Goal: Answer question/provide support

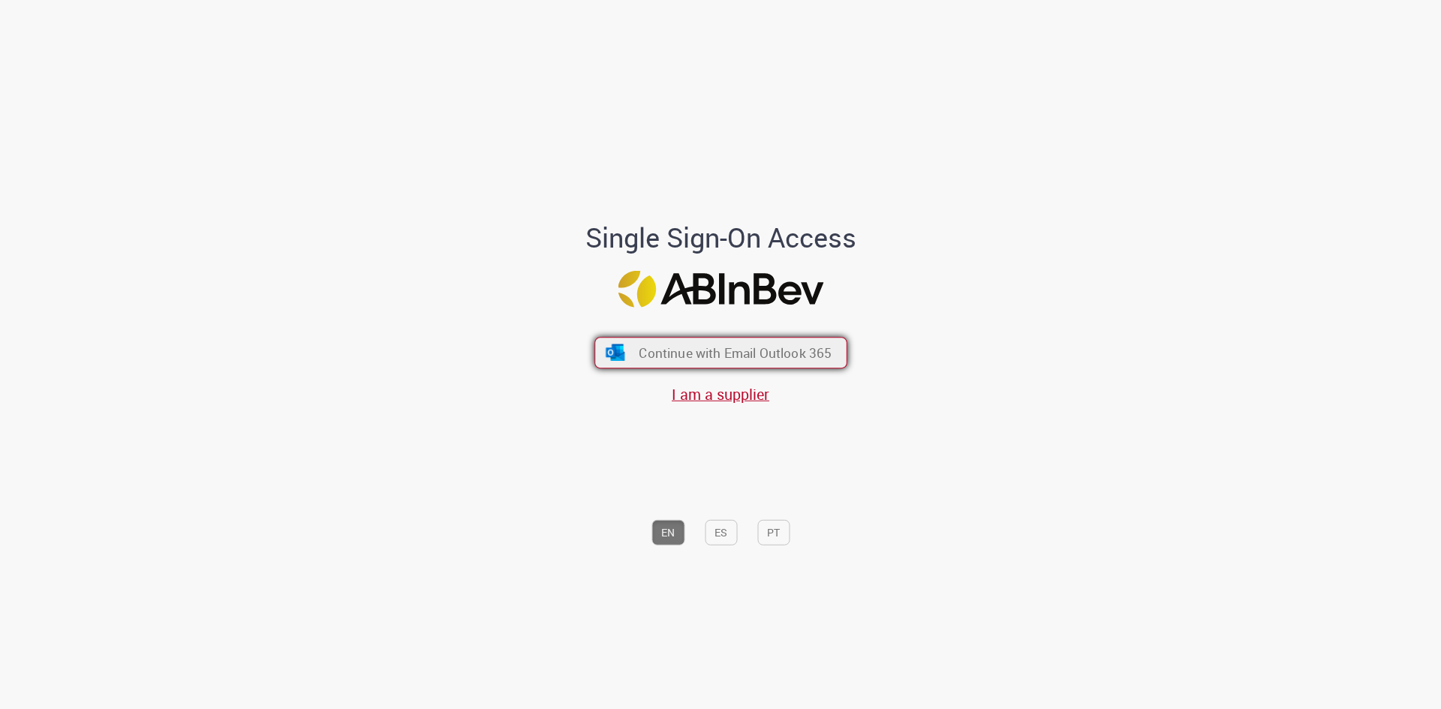
click at [751, 358] on span "Continue with Email Outlook 365" at bounding box center [735, 353] width 193 height 17
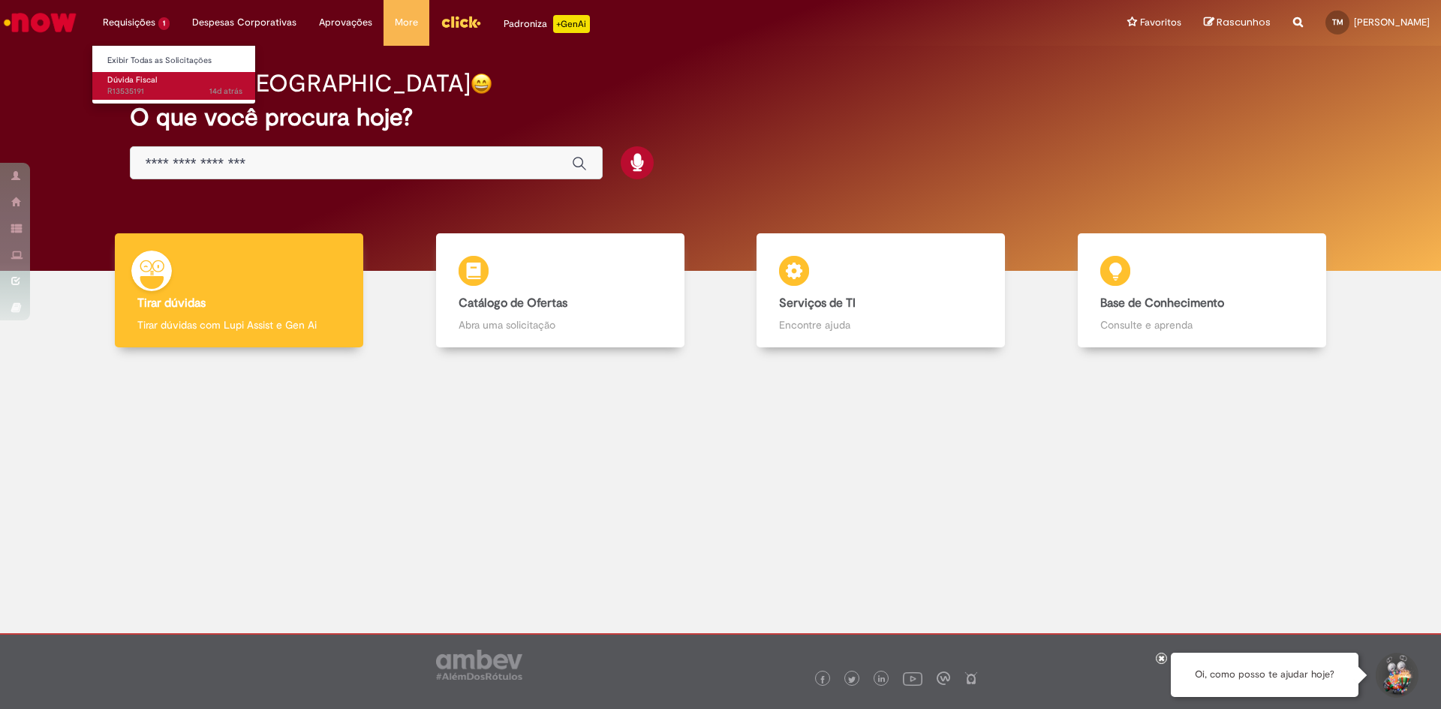
click at [143, 83] on body "Pular para o conteúdo da página Requisições 1 Exibir Todas as Solicitações Dúvi…" at bounding box center [720, 354] width 1441 height 709
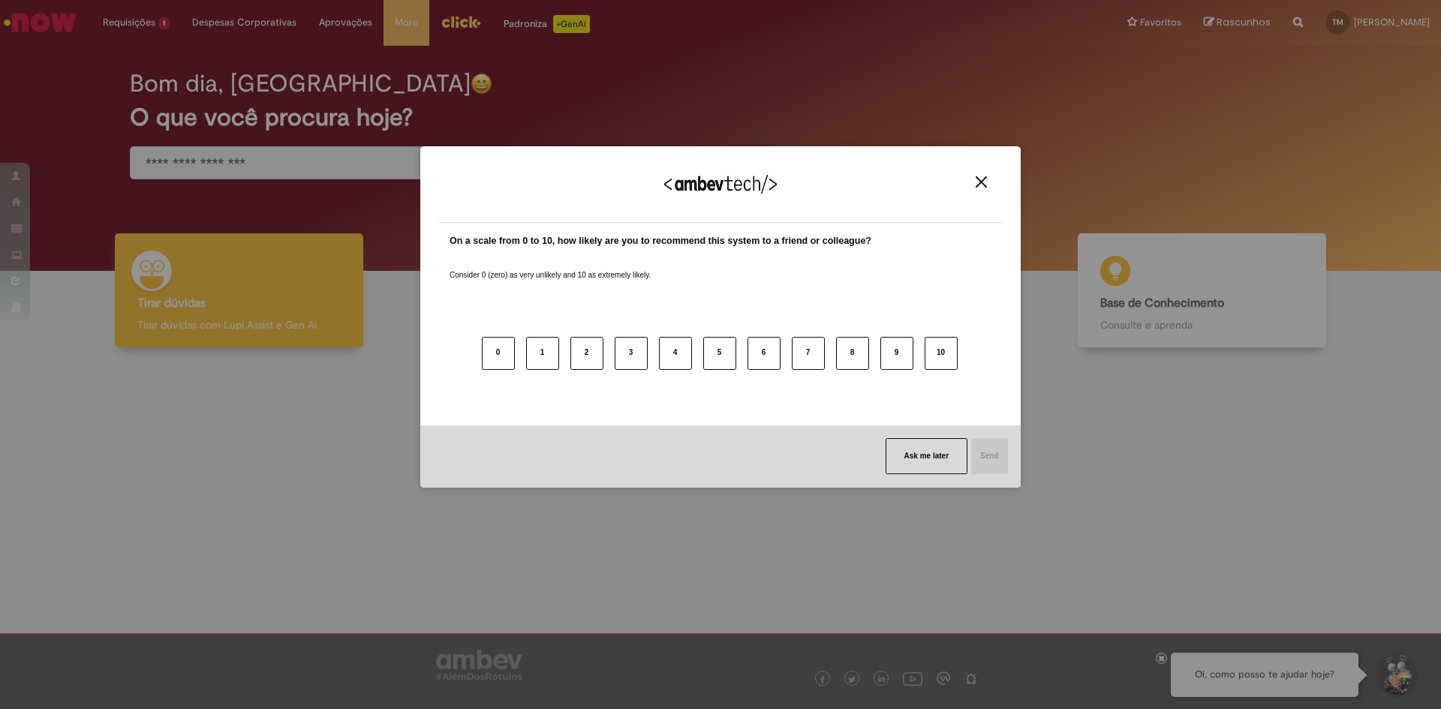
click at [988, 184] on button "Close" at bounding box center [981, 182] width 20 height 13
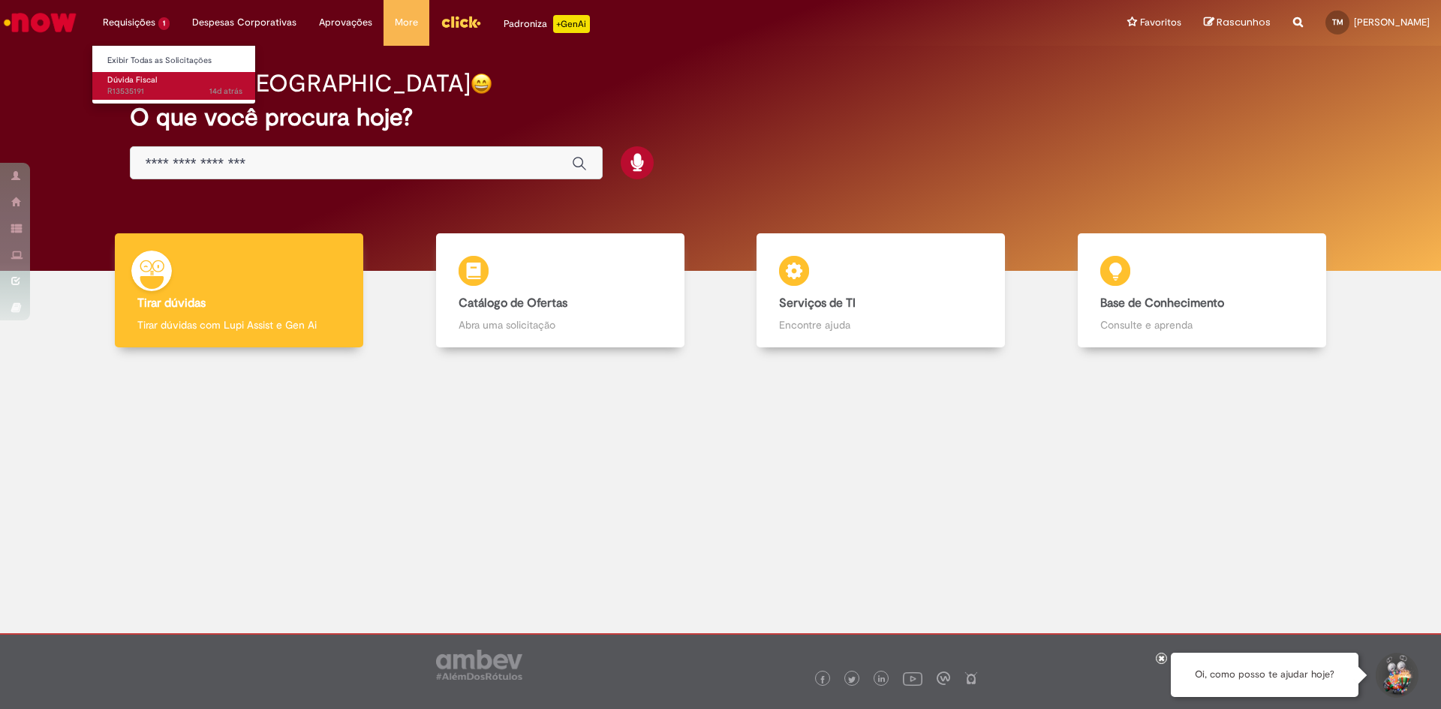
click at [130, 85] on span "Dúvida Fiscal" at bounding box center [132, 79] width 50 height 11
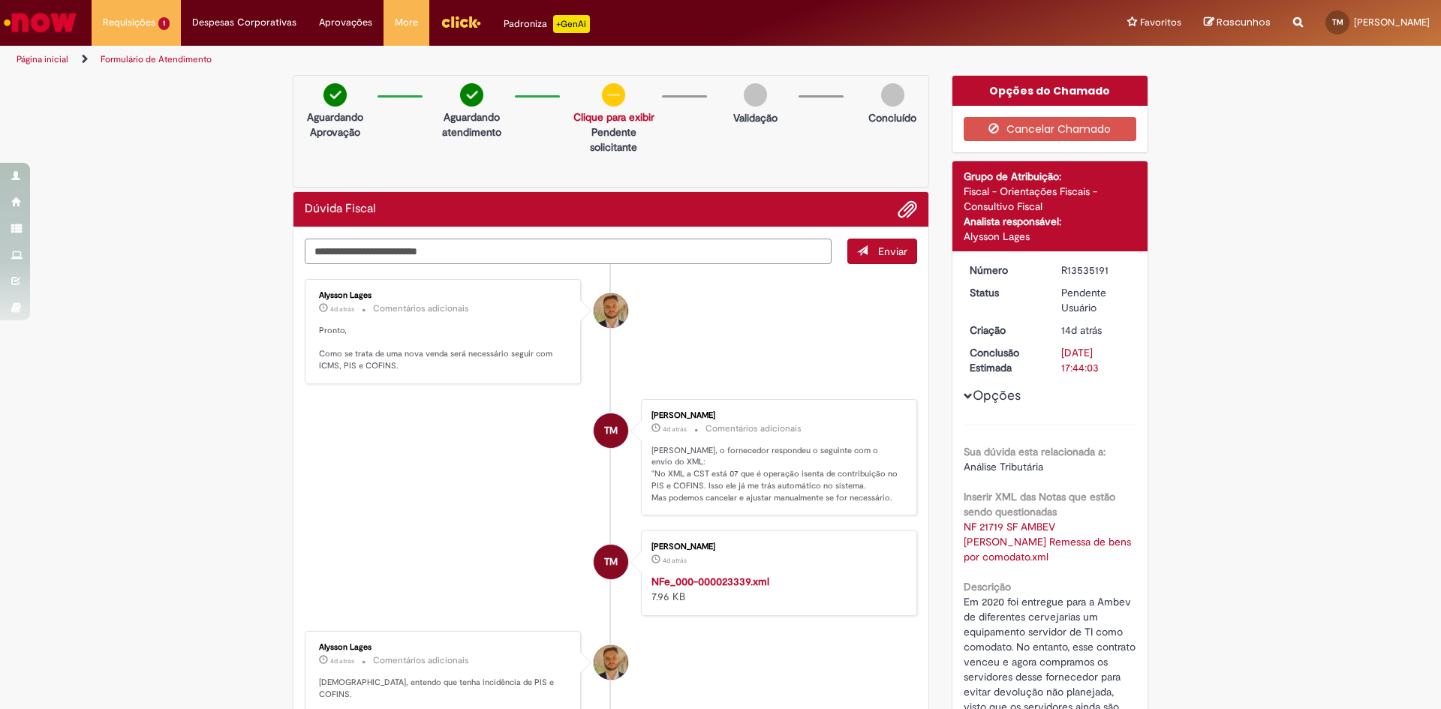
click at [697, 251] on textarea "Digite sua mensagem aqui..." at bounding box center [568, 252] width 527 height 26
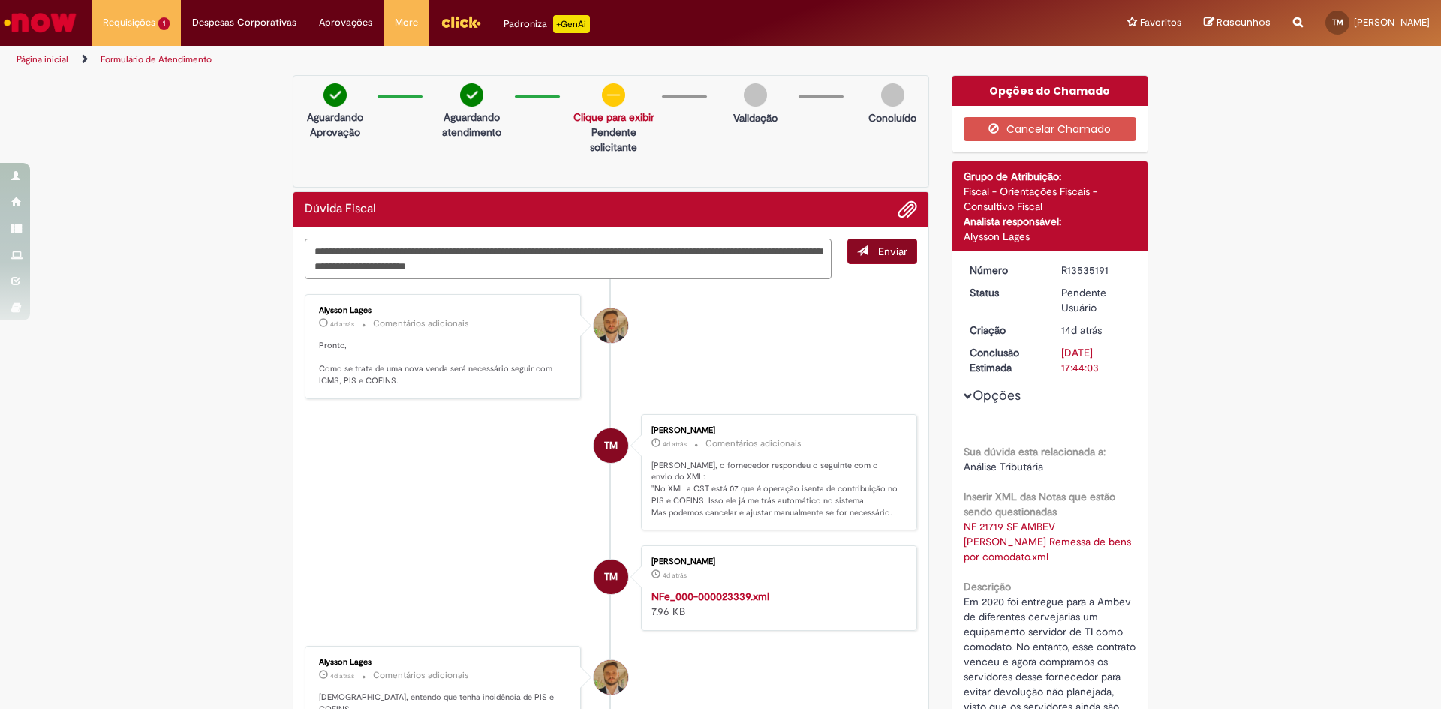
type textarea "**********"
click at [880, 251] on span "Enviar" at bounding box center [892, 252] width 29 height 14
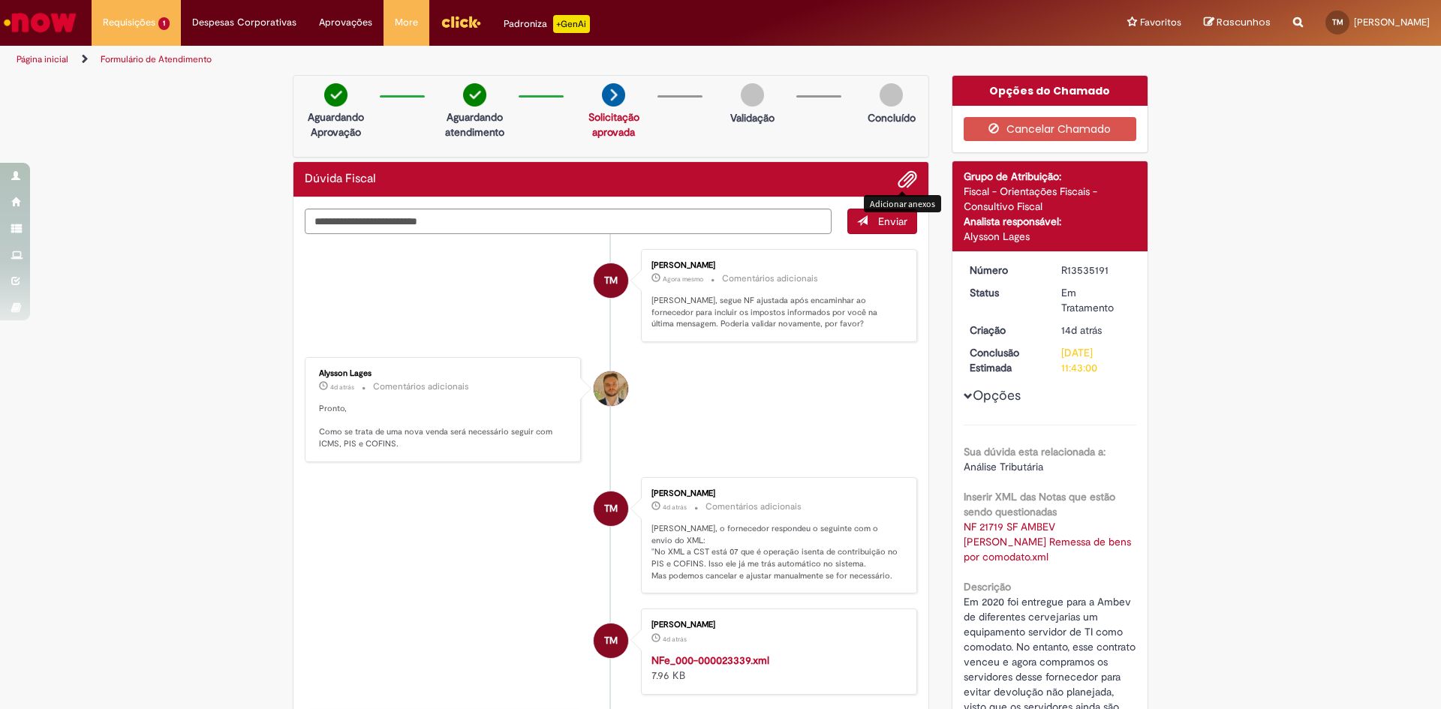
click at [898, 177] on span "Adicionar anexos" at bounding box center [907, 180] width 18 height 18
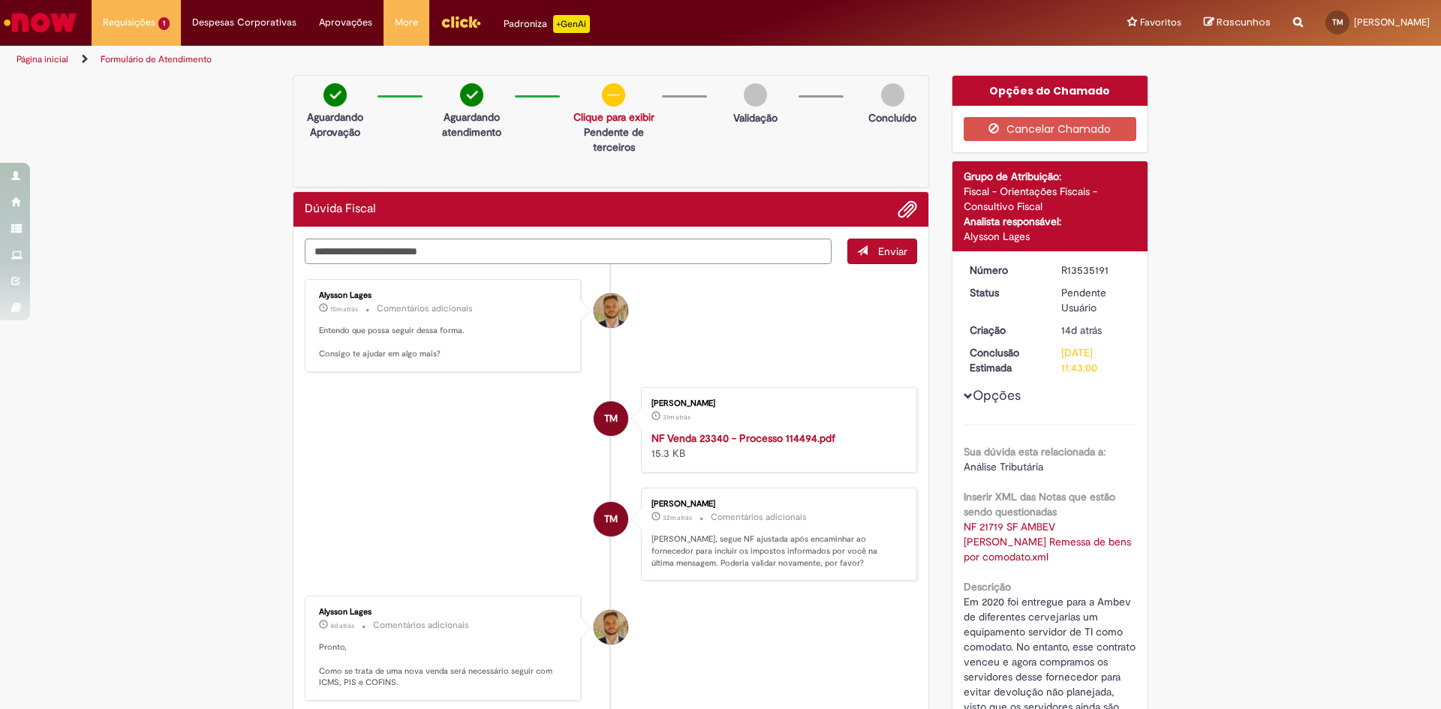
click at [792, 248] on textarea "Digite sua mensagem aqui..." at bounding box center [568, 252] width 527 height 26
type textarea "*"
type textarea "**********"
click at [892, 254] on span "Enviar" at bounding box center [892, 252] width 29 height 14
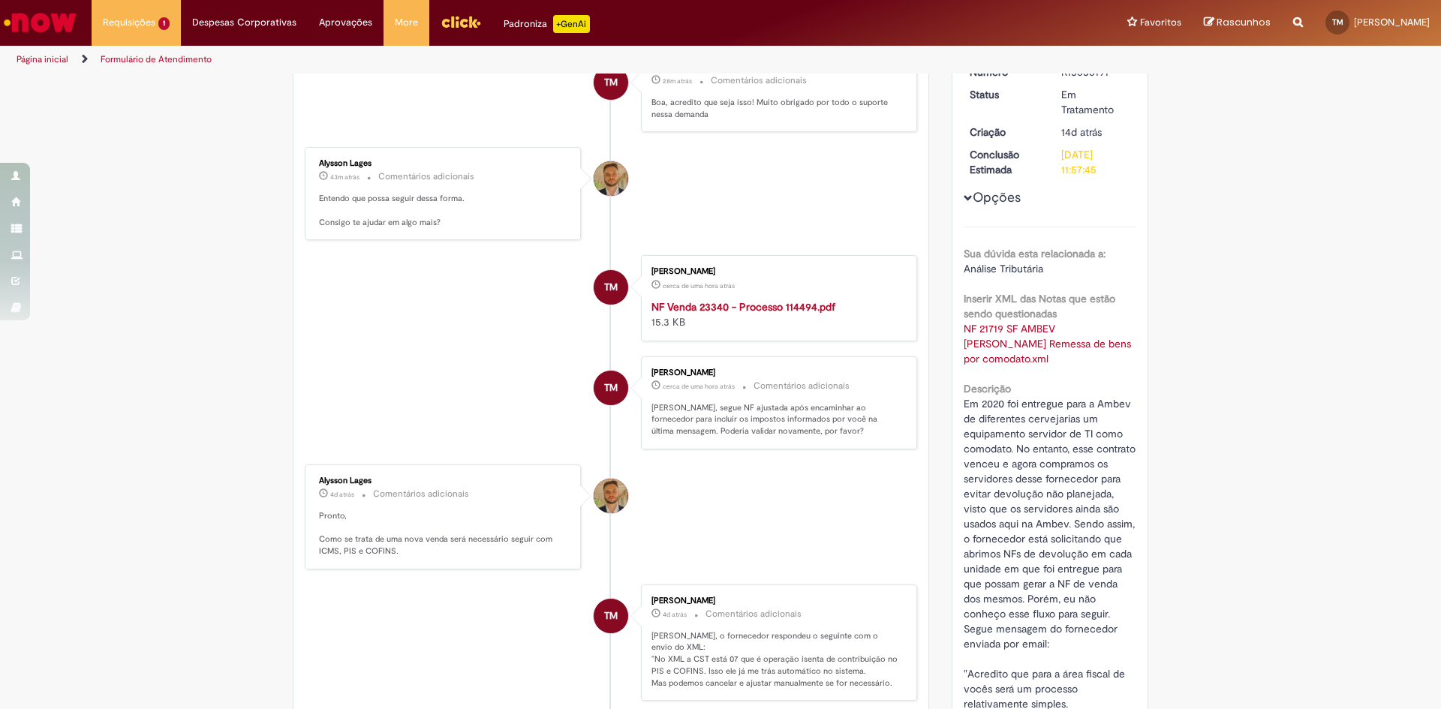
scroll to position [225, 0]
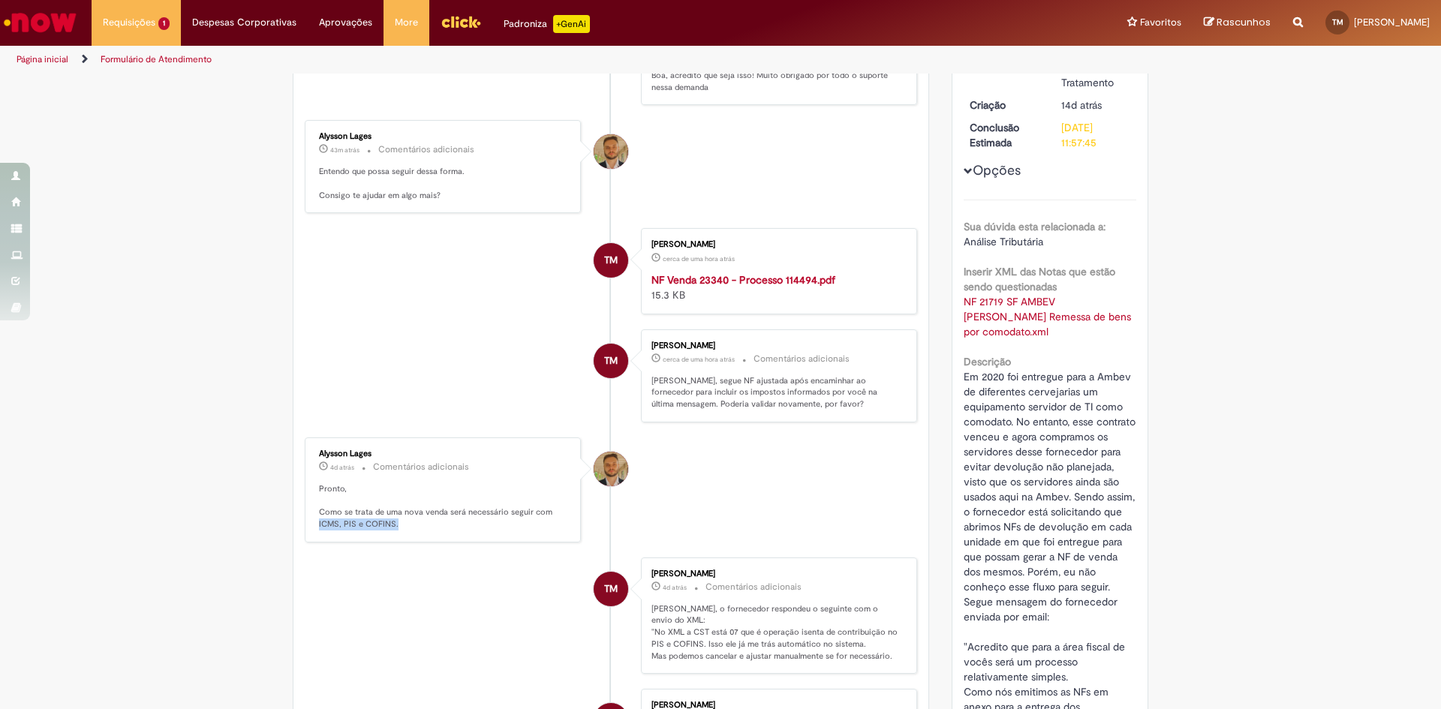
drag, startPoint x: 310, startPoint y: 520, endPoint x: 411, endPoint y: 519, distance: 100.6
click at [409, 520] on div "Alysson Lages 4d atrás 4 dias atrás Comentários adicionais Pronto, Como se trat…" at bounding box center [442, 490] width 267 height 96
click at [440, 526] on p "Pronto, Como se trata de uma nova venda será necessário seguir com ICMS, PIS e …" at bounding box center [444, 506] width 250 height 47
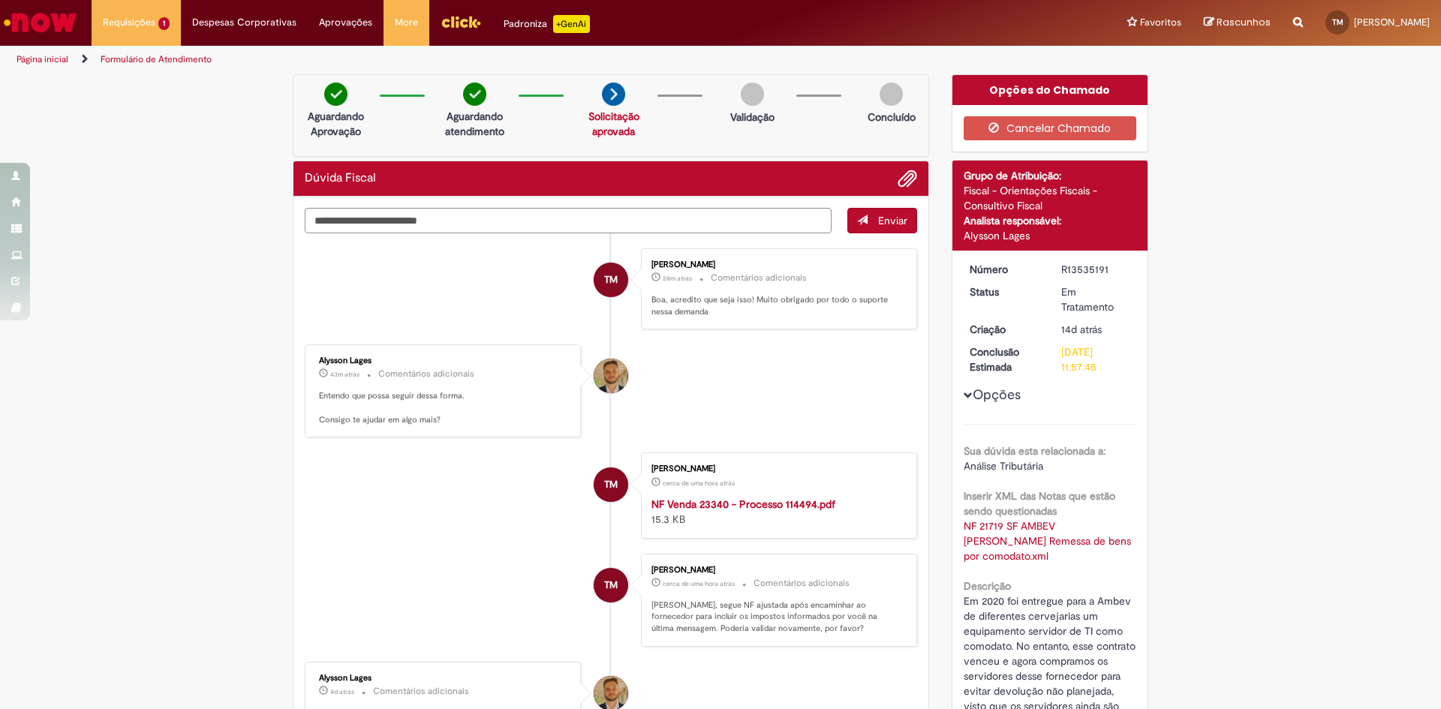
scroll to position [0, 0]
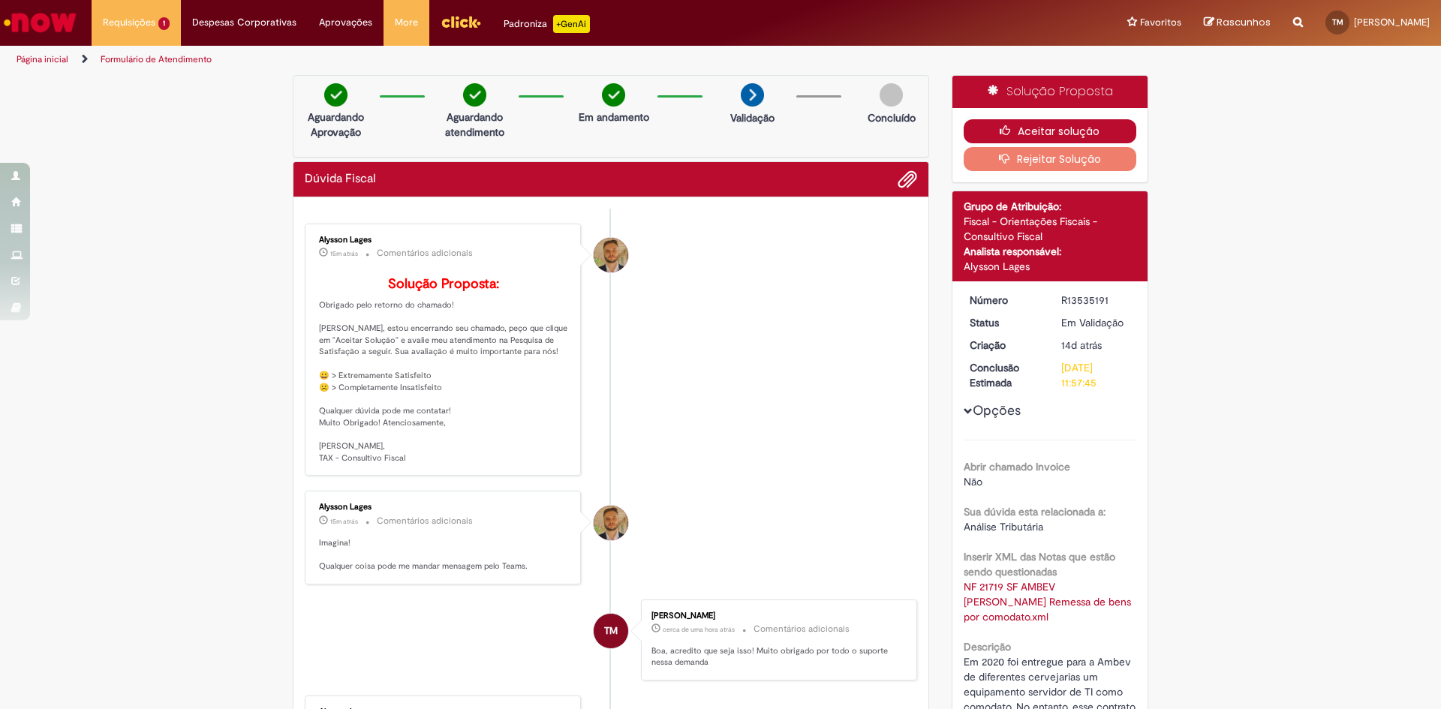
click at [1076, 125] on button "Aceitar solução" at bounding box center [1050, 131] width 173 height 24
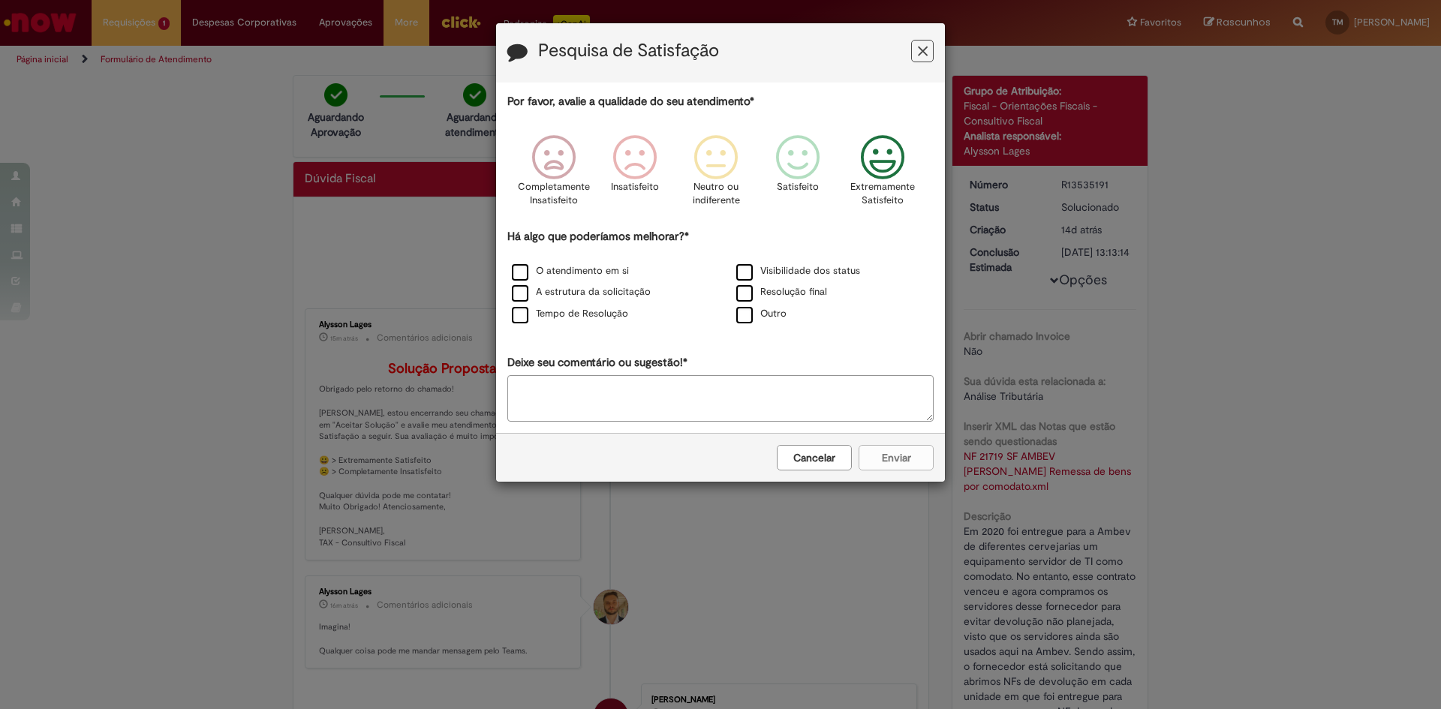
click at [889, 161] on icon "Feedback" at bounding box center [883, 157] width 56 height 45
click at [537, 271] on label "O atendimento em si" at bounding box center [570, 271] width 117 height 14
click at [589, 314] on label "Tempo de Resolução" at bounding box center [570, 314] width 116 height 14
click at [806, 293] on label "Resolução final" at bounding box center [781, 292] width 91 height 14
click at [880, 452] on button "Enviar" at bounding box center [896, 458] width 75 height 26
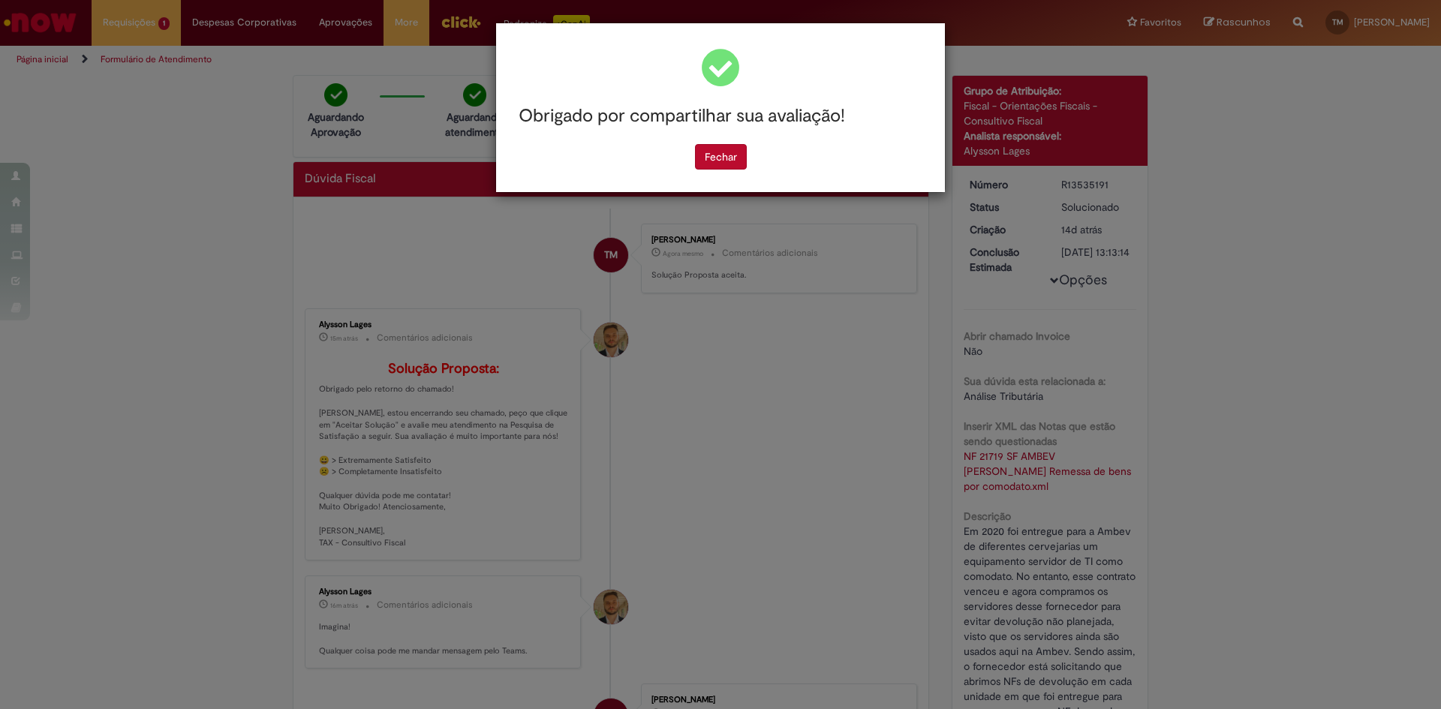
click at [723, 162] on button "Fechar" at bounding box center [721, 157] width 52 height 26
